Goal: Information Seeking & Learning: Learn about a topic

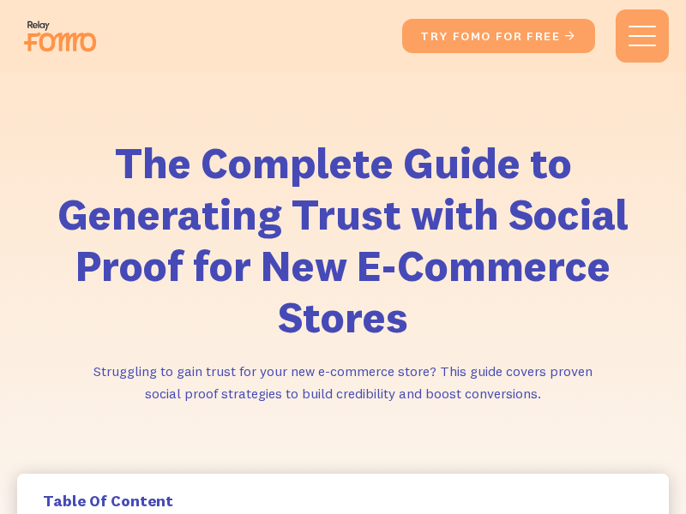
scroll to position [6986, 0]
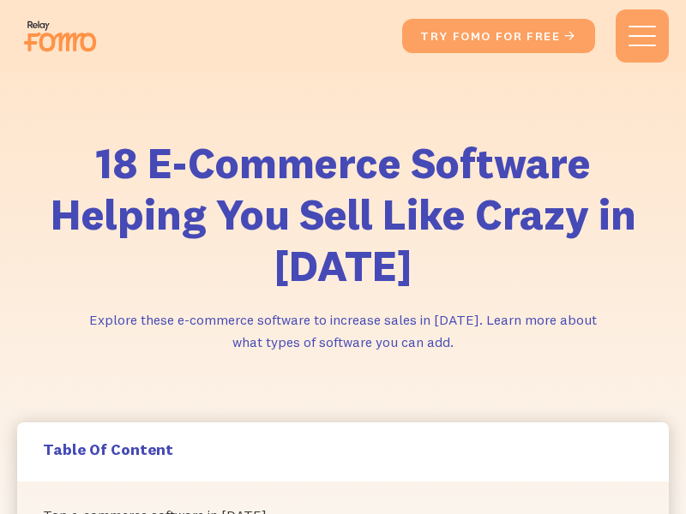
scroll to position [2524, 0]
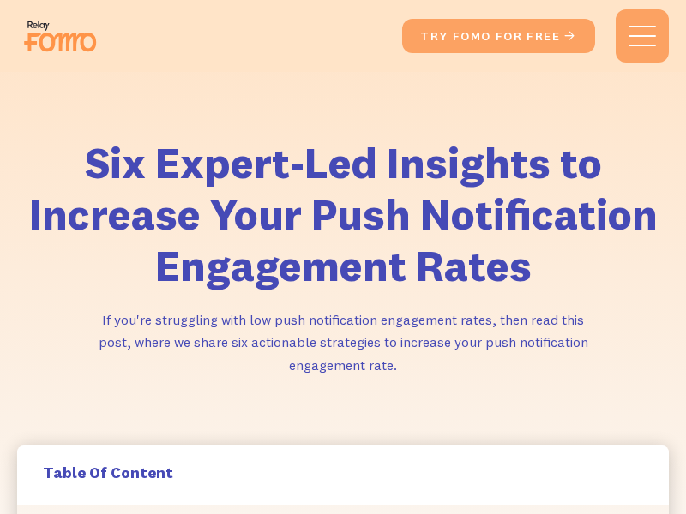
scroll to position [1943, 0]
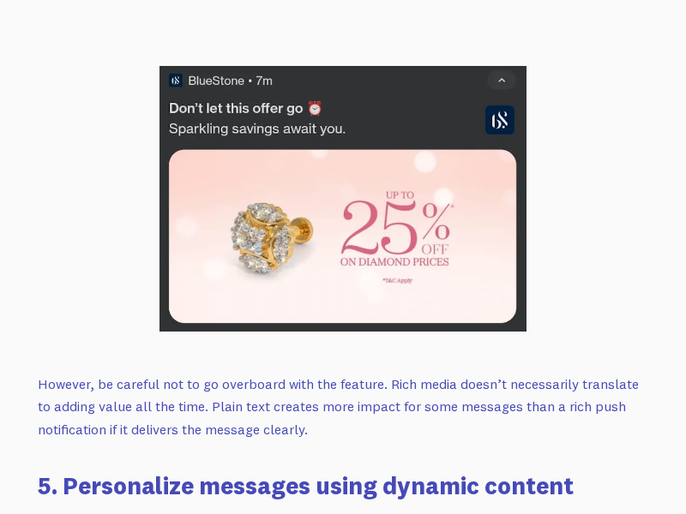
scroll to position [7519, 0]
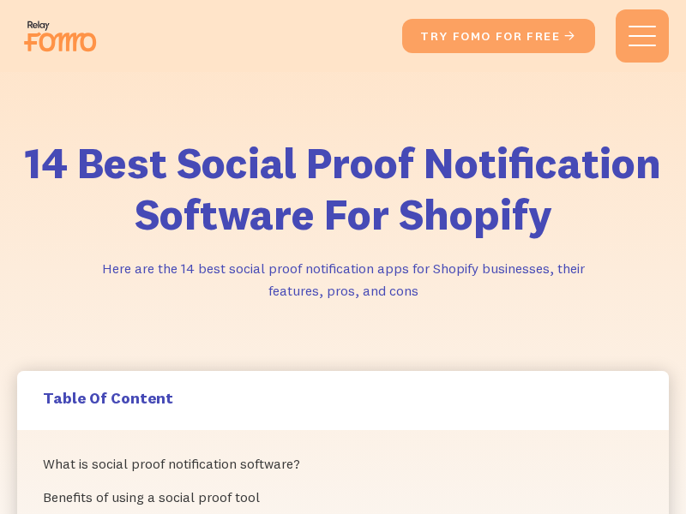
scroll to position [2860, 0]
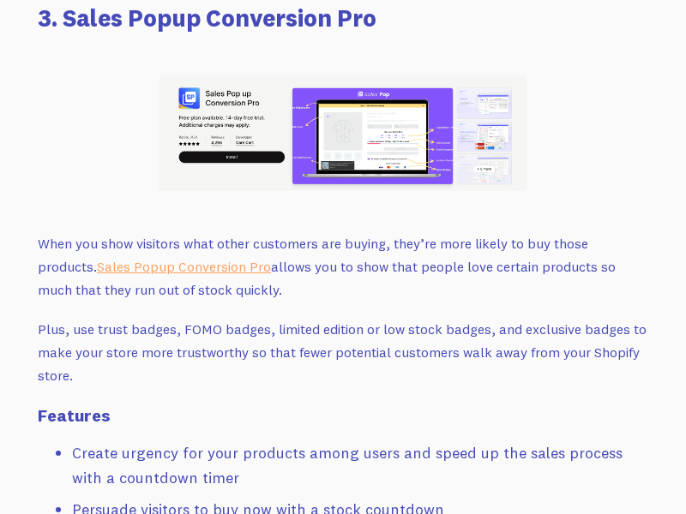
scroll to position [5776, 0]
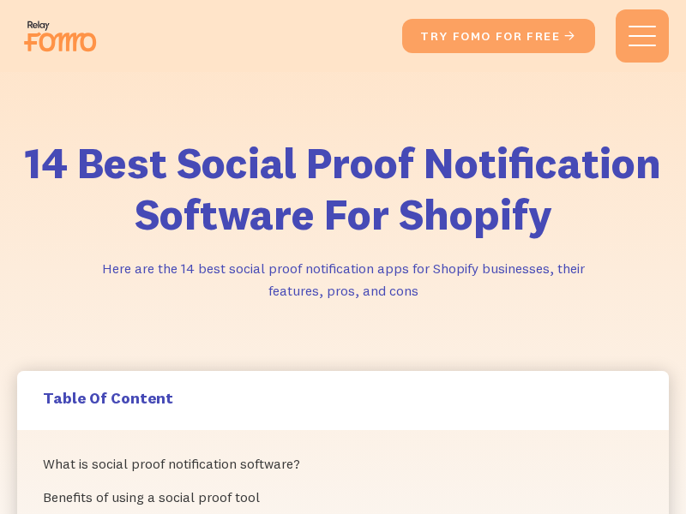
scroll to position [12499, 0]
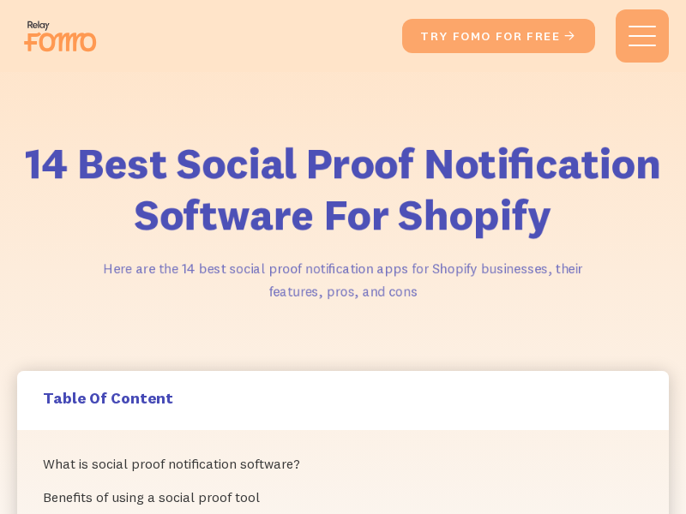
scroll to position [13496, 0]
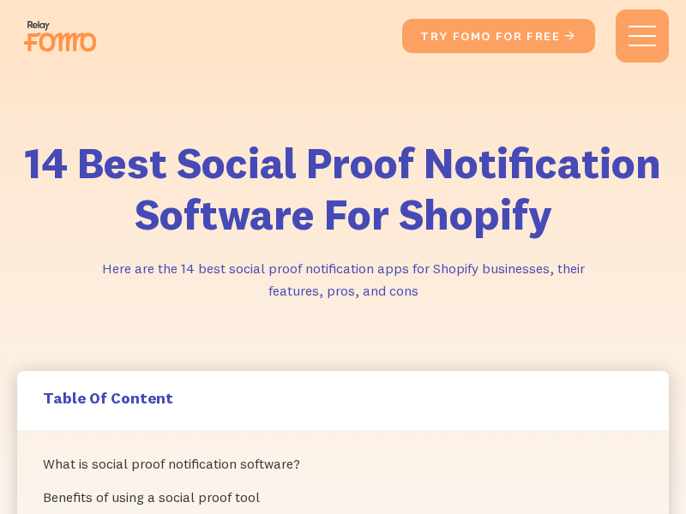
scroll to position [14592, 0]
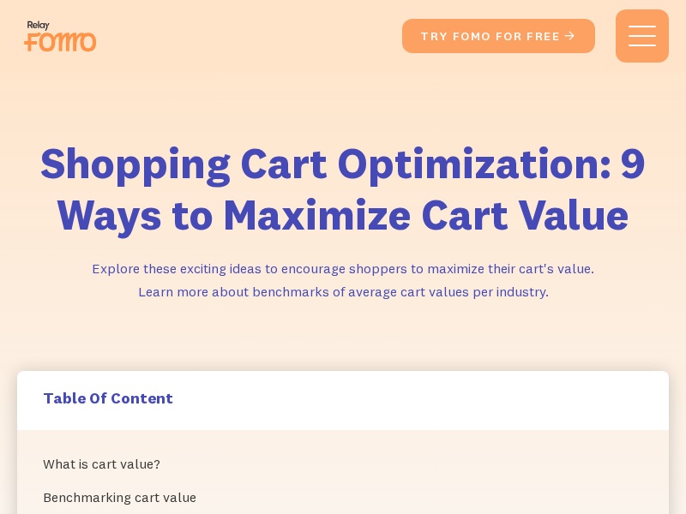
scroll to position [6887, 0]
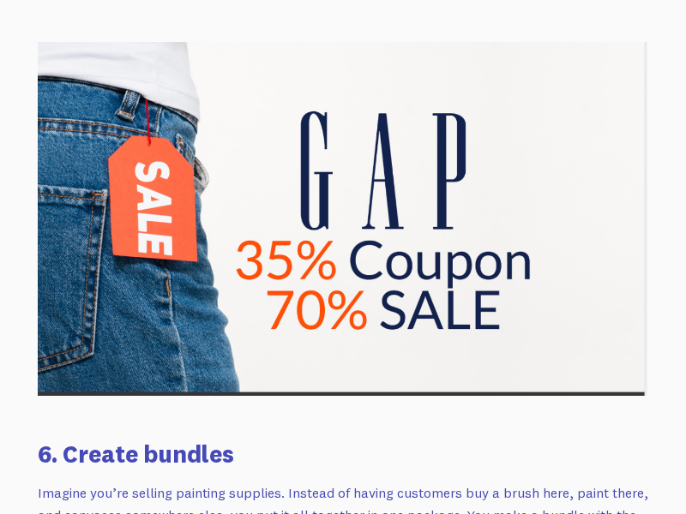
scroll to position [8400, 0]
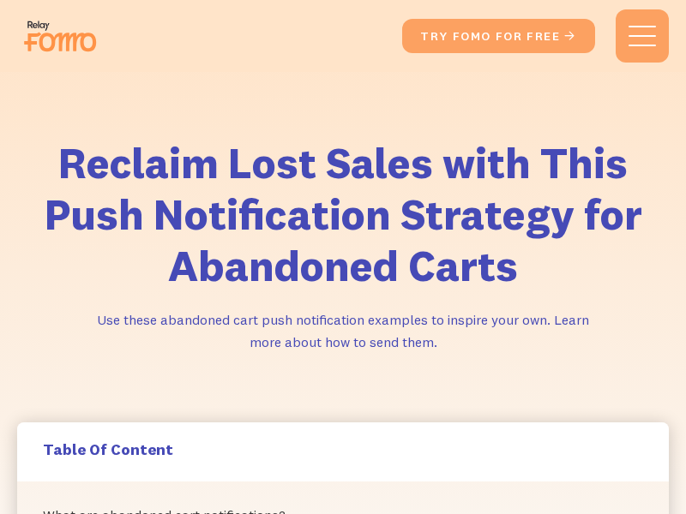
scroll to position [1896, 0]
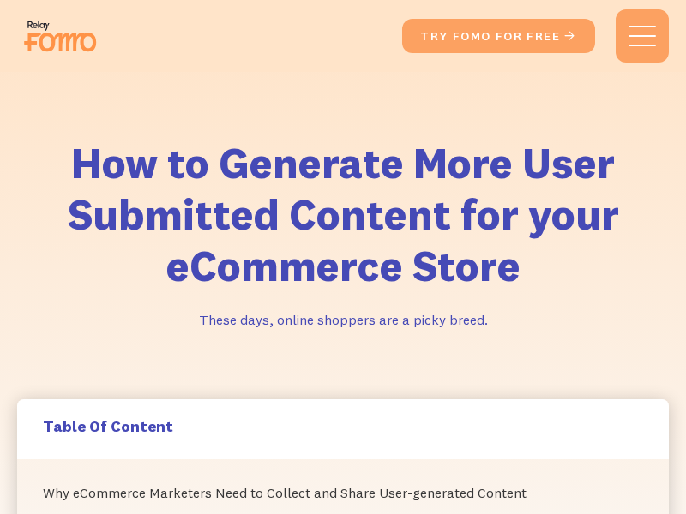
scroll to position [2699, 0]
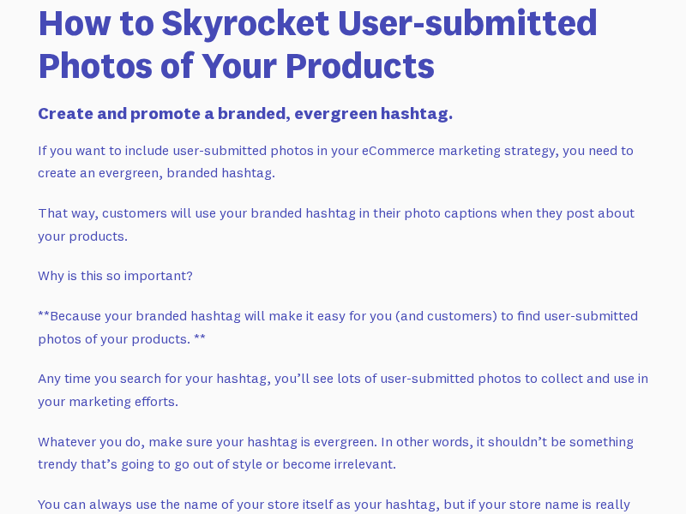
scroll to position [3557, 0]
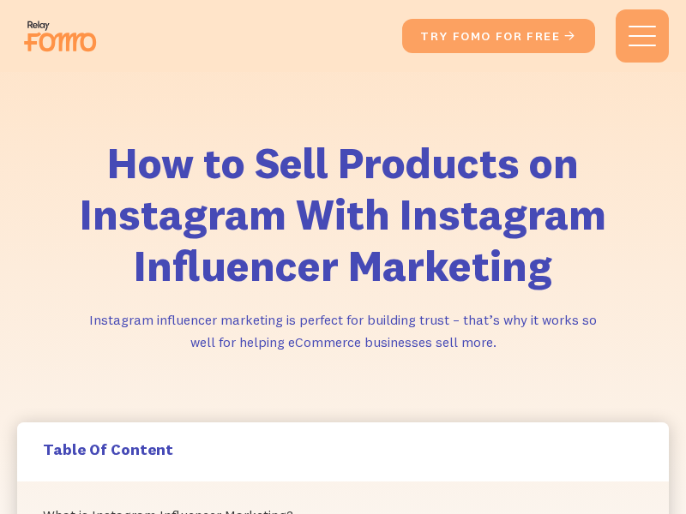
scroll to position [4454, 0]
